Goal: Obtain resource: Download file/media

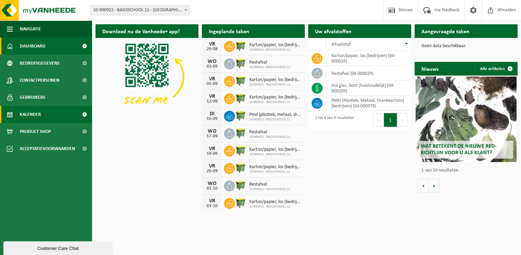
click at [37, 116] on span "Kalender" at bounding box center [30, 114] width 21 height 17
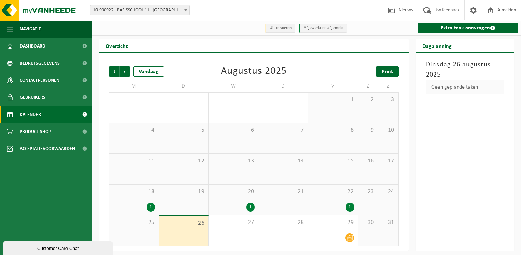
click at [393, 74] on span "Print" at bounding box center [388, 71] width 12 height 5
click at [126, 74] on span "Volgende" at bounding box center [125, 71] width 10 height 10
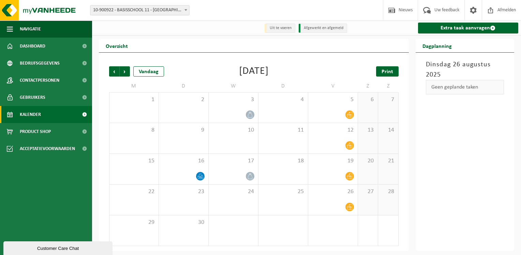
click at [388, 74] on span "Print" at bounding box center [388, 71] width 12 height 5
click at [125, 72] on span "Volgende" at bounding box center [125, 71] width 10 height 10
click at [394, 74] on link "Print" at bounding box center [387, 71] width 23 height 10
click at [127, 75] on span "Volgende" at bounding box center [125, 71] width 10 height 10
